Goal: Information Seeking & Learning: Find specific fact

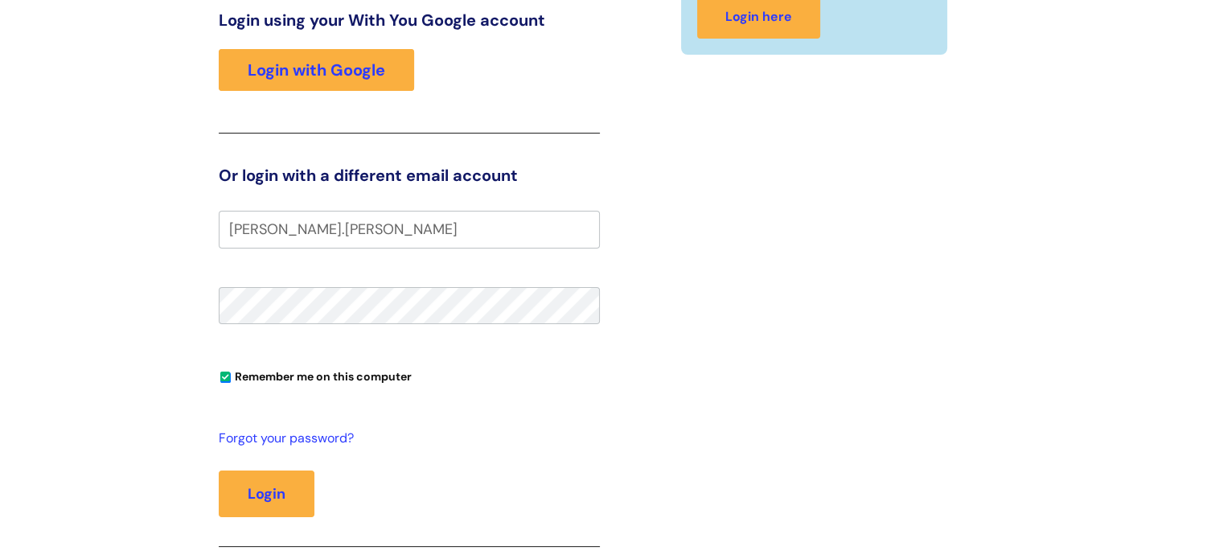
scroll to position [241, 0]
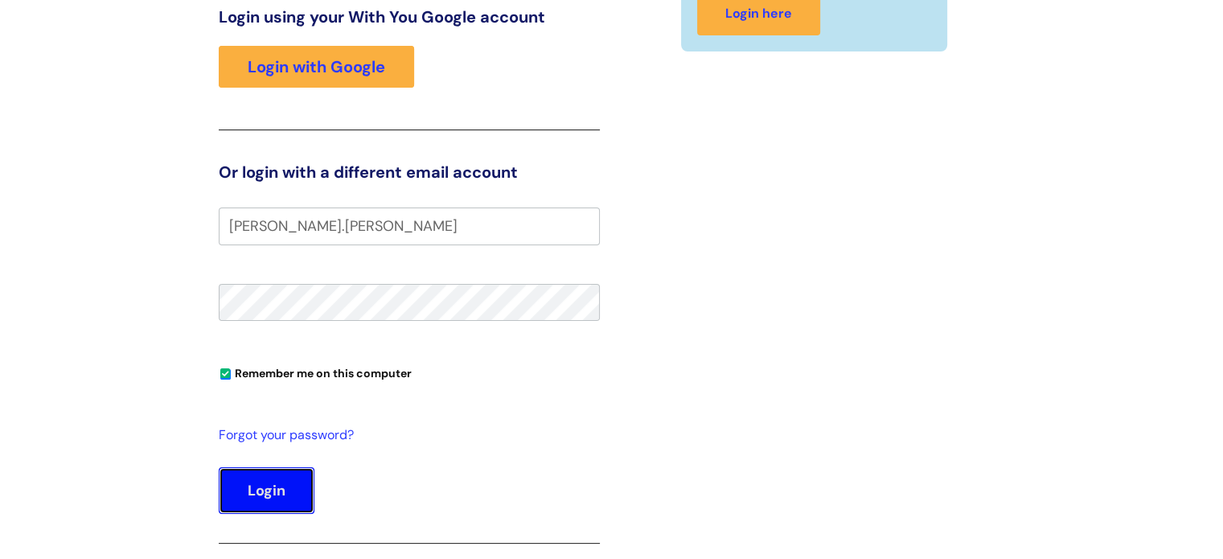
click at [280, 475] on button "Login" at bounding box center [267, 490] width 96 height 47
type input "lucy.shepherd@wearewithyou.orh.uk"
click at [286, 497] on button "Login" at bounding box center [267, 490] width 96 height 47
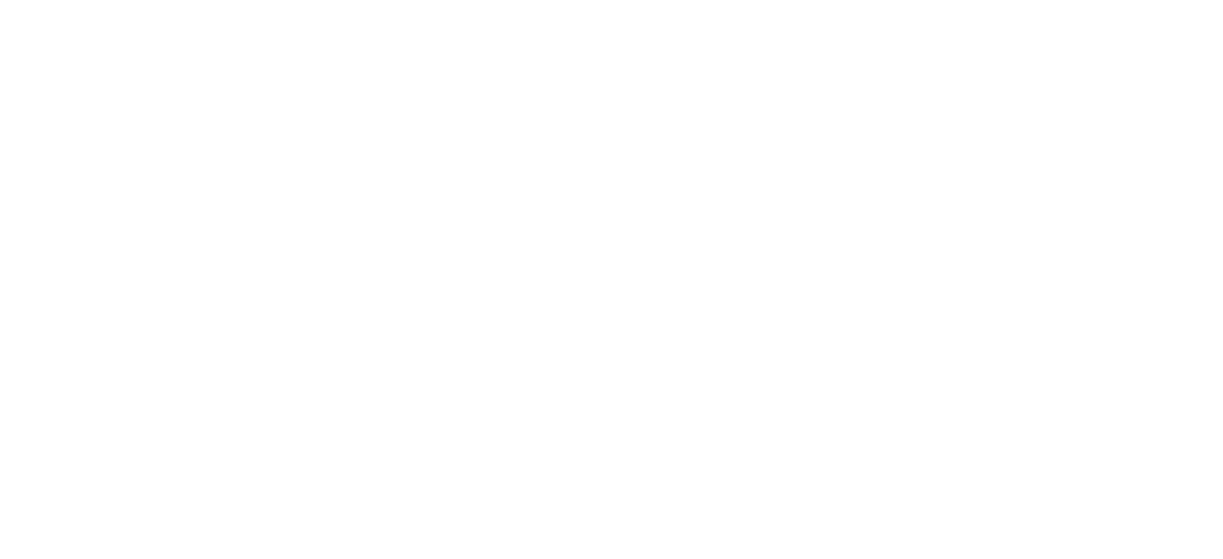
scroll to position [10, 0]
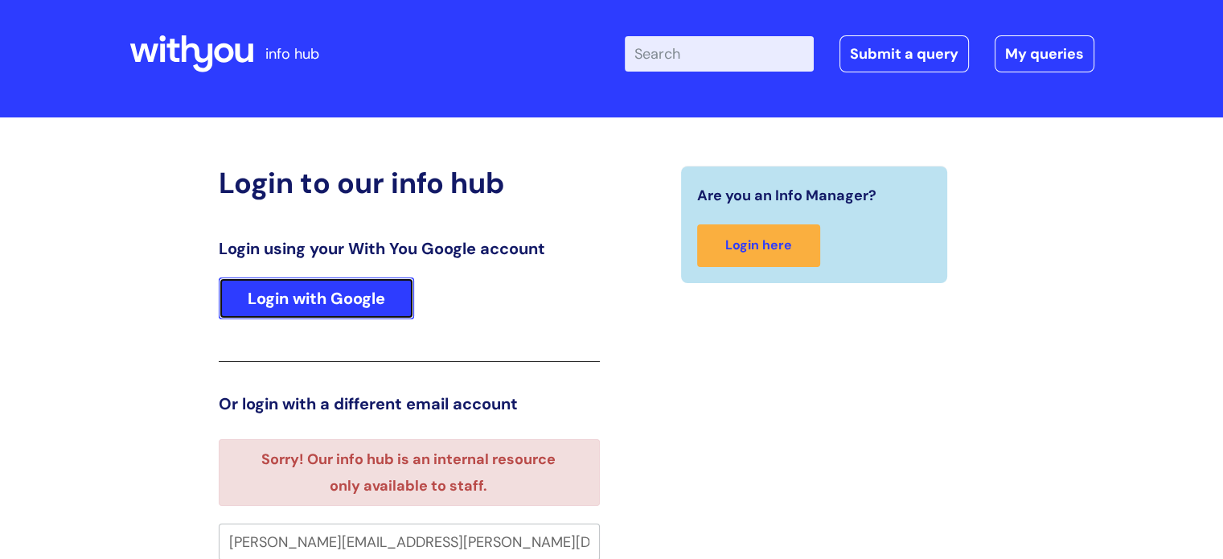
click at [364, 299] on link "Login with Google" at bounding box center [316, 299] width 195 height 42
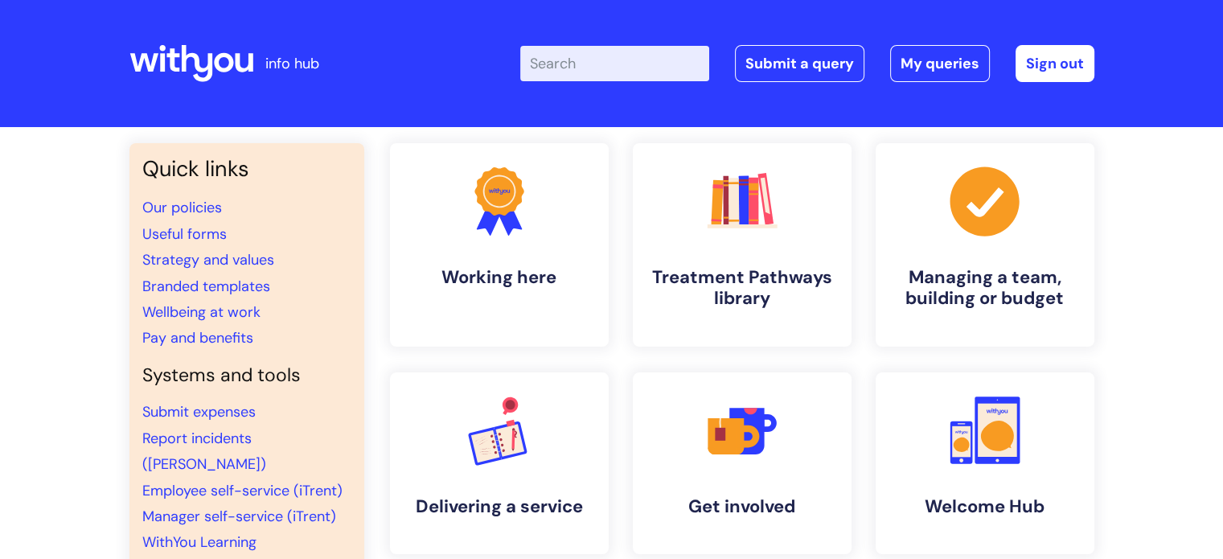
click at [581, 51] on input "Enter your search term here..." at bounding box center [614, 63] width 189 height 35
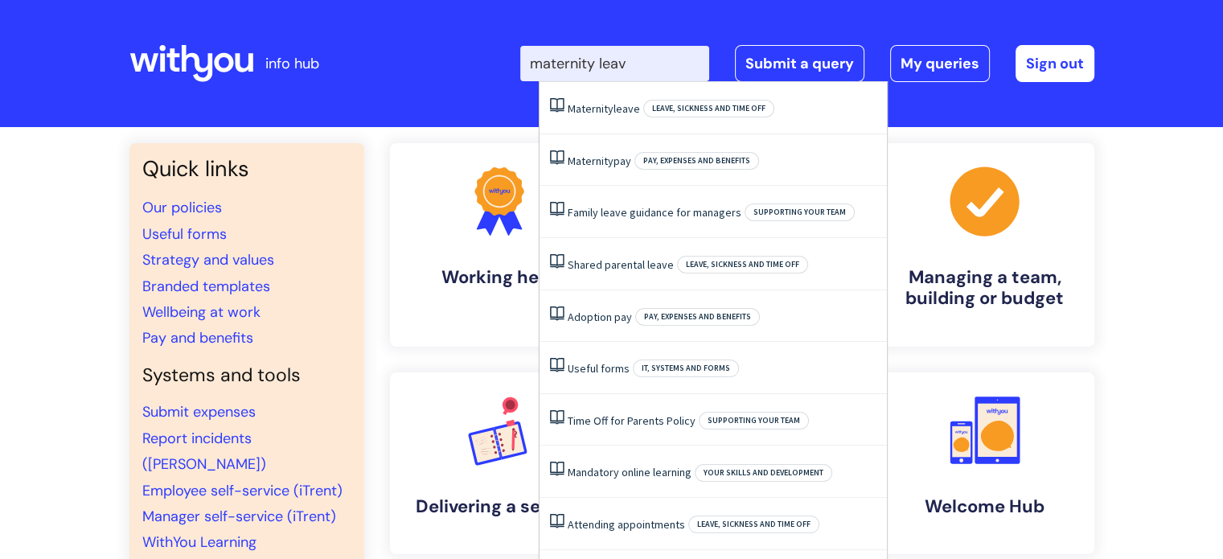
type input "maternity leave"
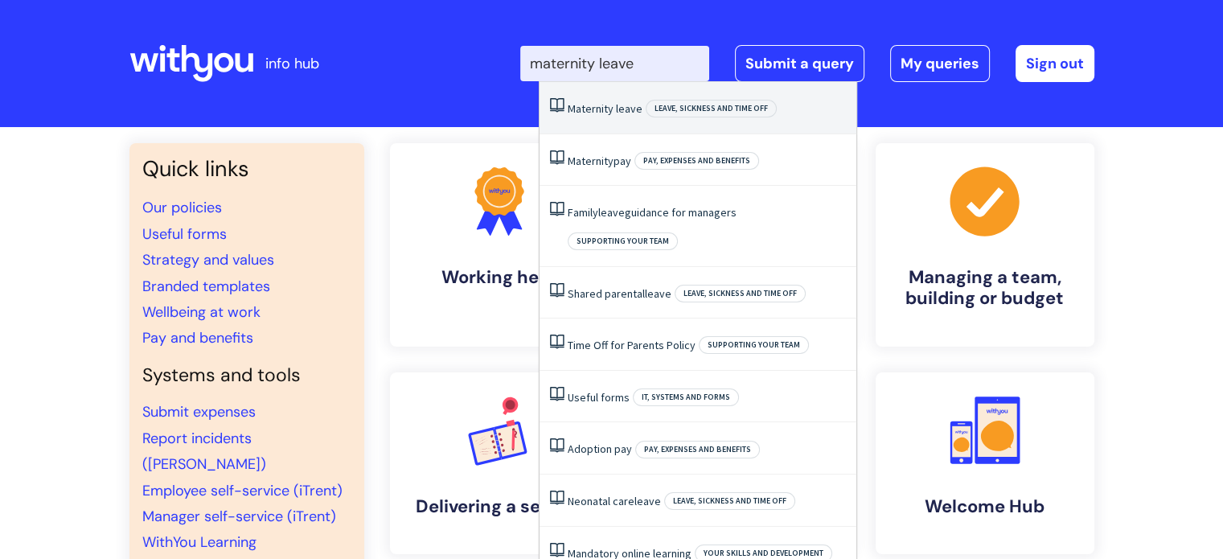
click at [595, 99] on li "Maternity leave Leave, sickness and time off" at bounding box center [698, 108] width 317 height 52
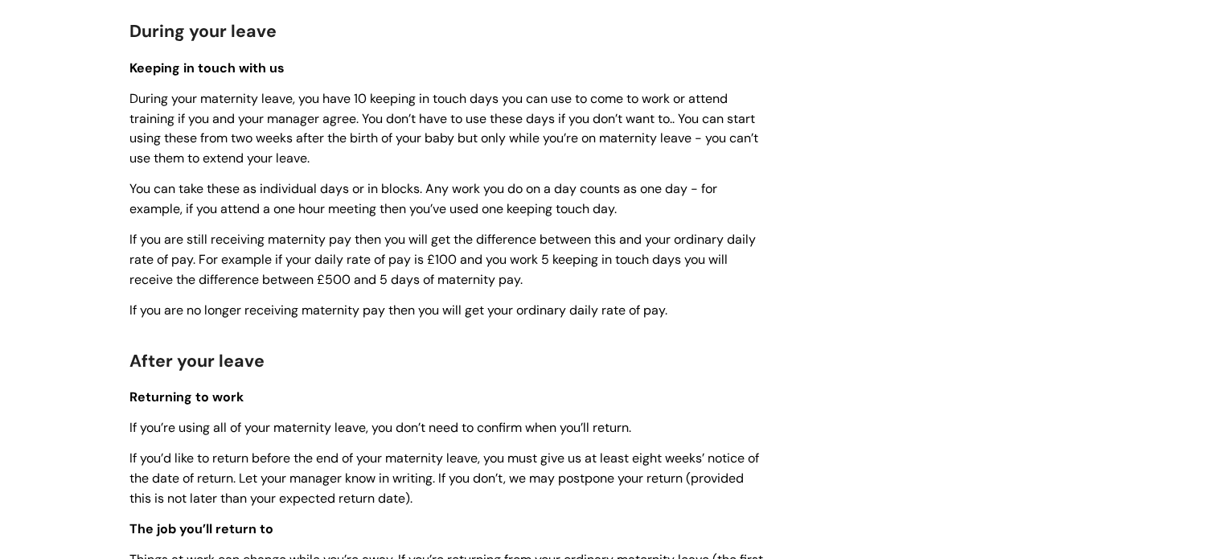
scroll to position [1689, 0]
